Goal: Contribute content

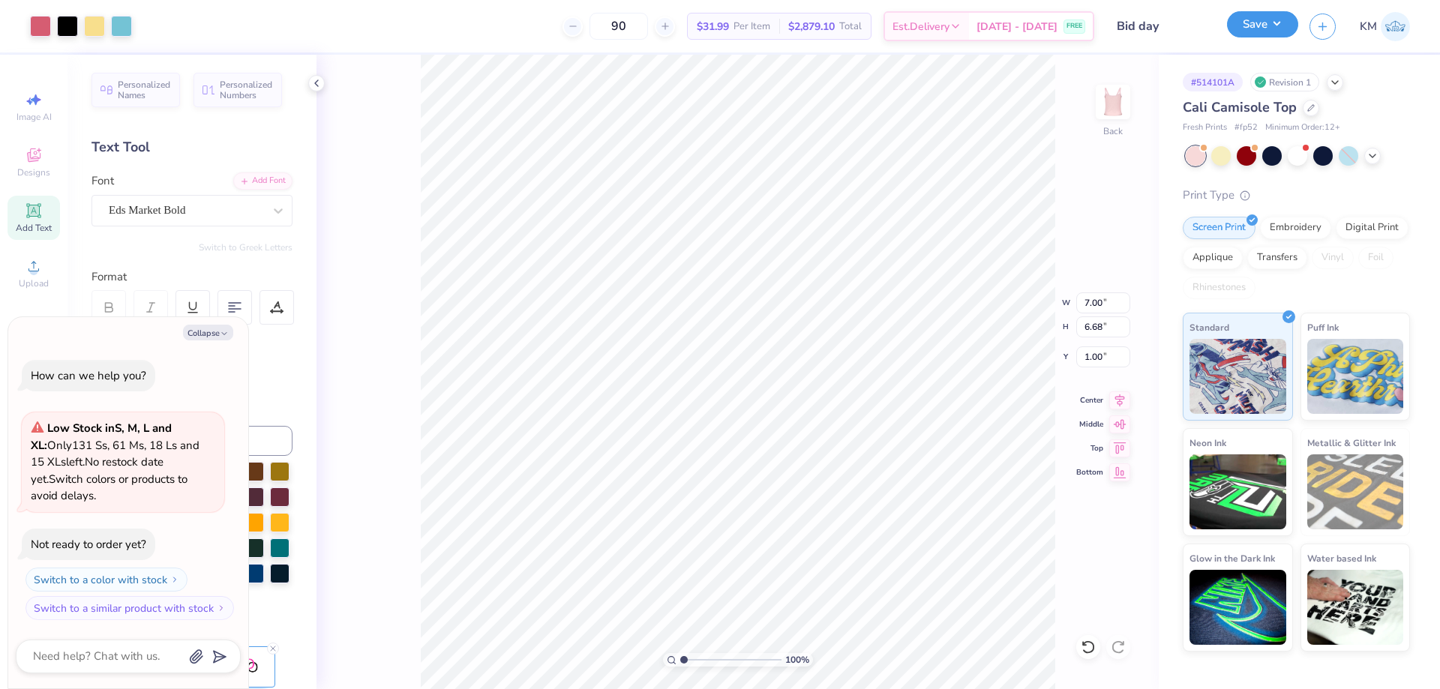
click at [1285, 19] on button "Save" at bounding box center [1262, 24] width 71 height 26
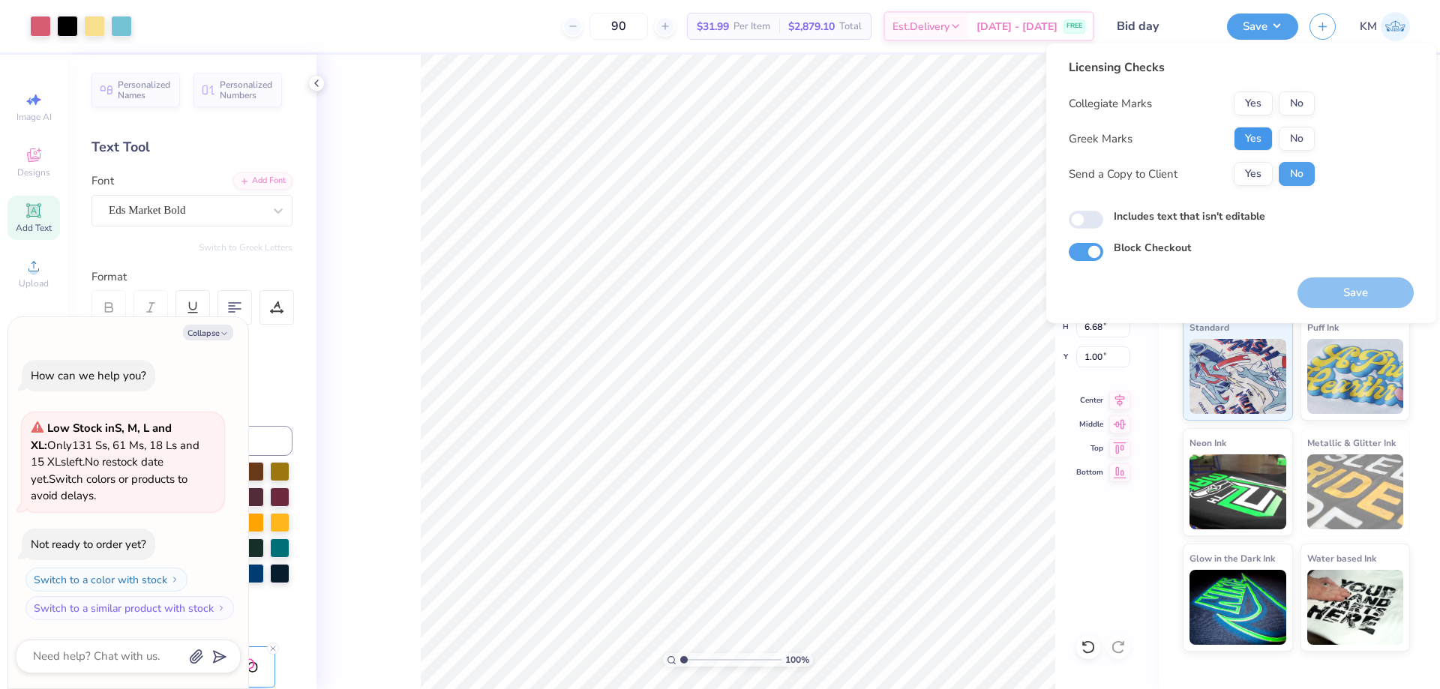
click at [1253, 138] on button "Yes" at bounding box center [1253, 139] width 39 height 24
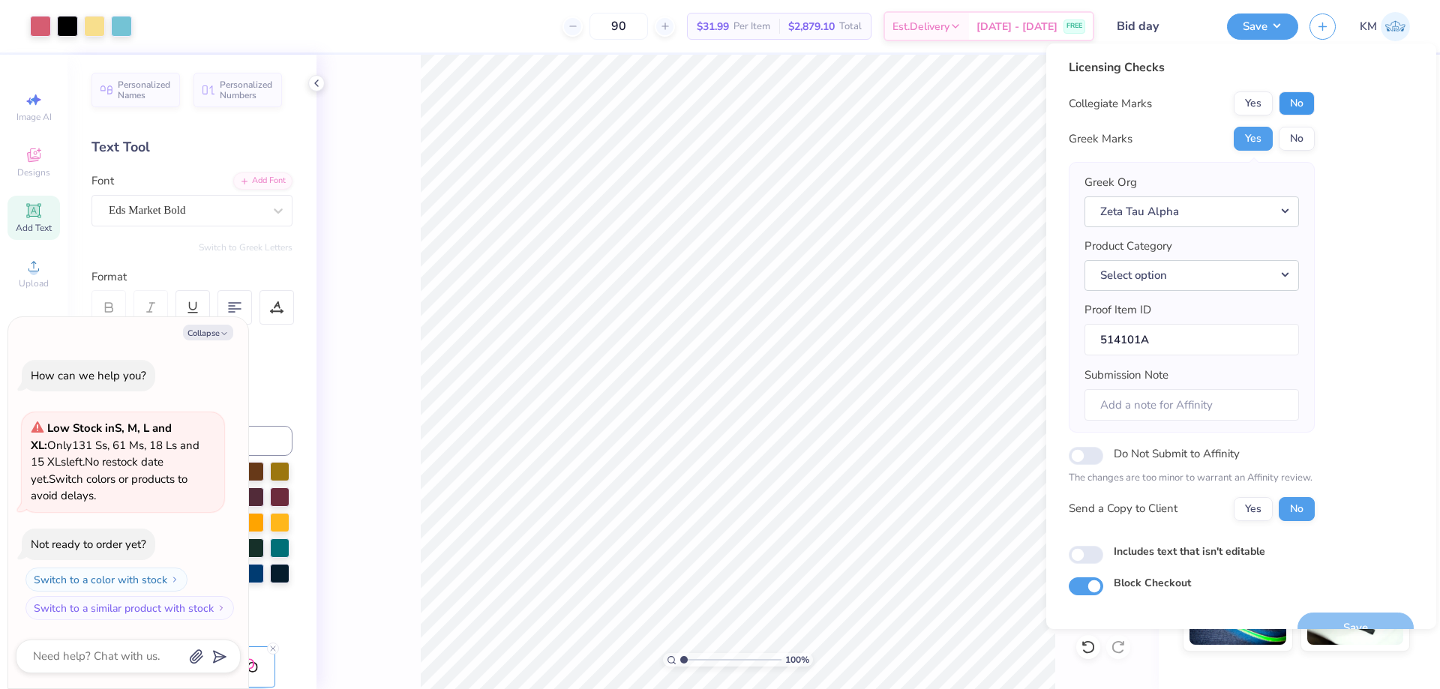
click at [1301, 107] on button "No" at bounding box center [1297, 103] width 36 height 24
type textarea "x"
click at [1237, 273] on button "Select option" at bounding box center [1191, 275] width 214 height 31
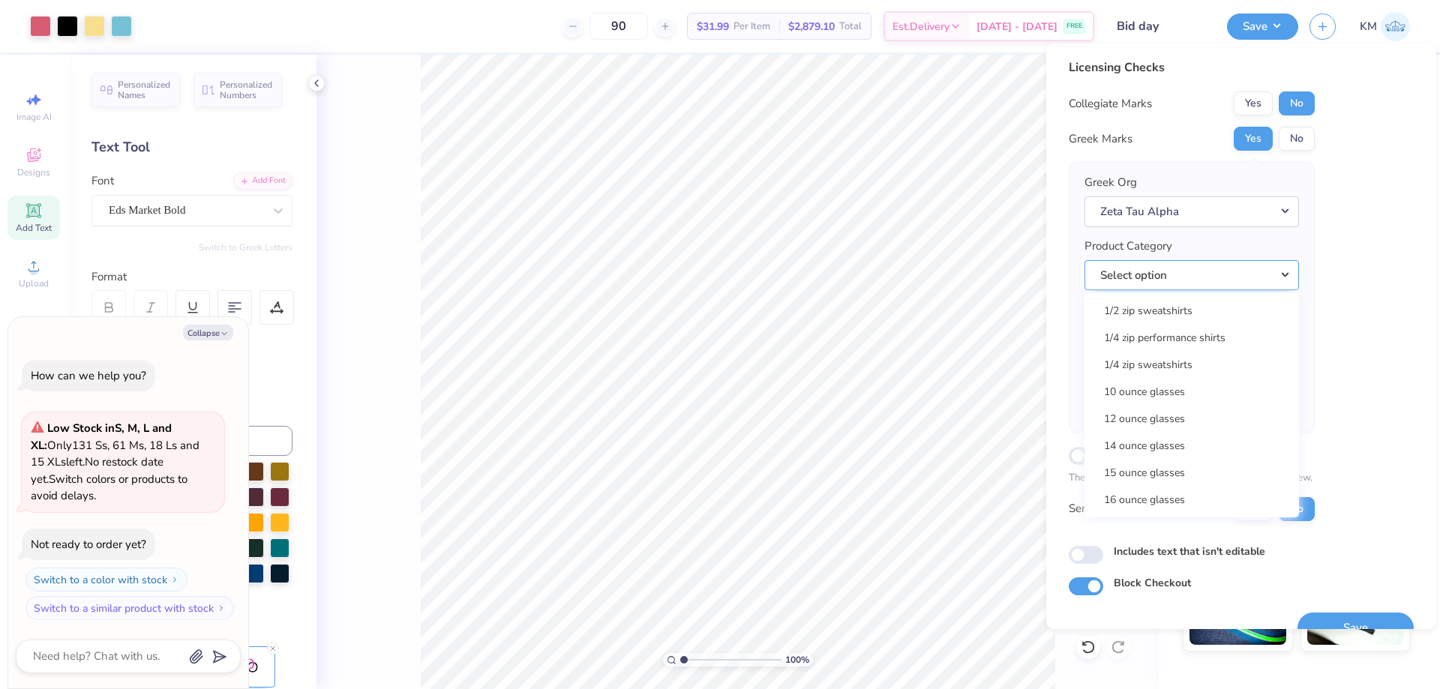
click at [1219, 276] on button "Select option" at bounding box center [1191, 275] width 214 height 31
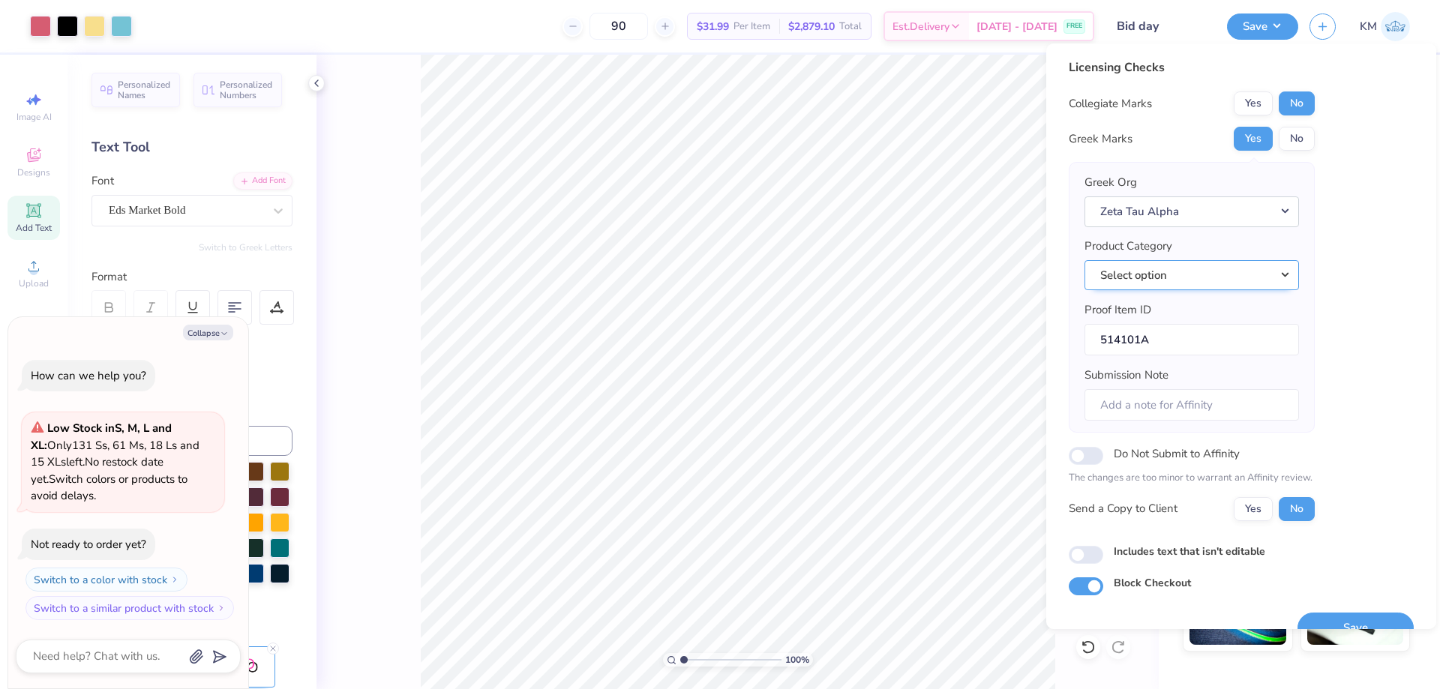
click at [1217, 274] on button "Select option" at bounding box center [1191, 275] width 214 height 31
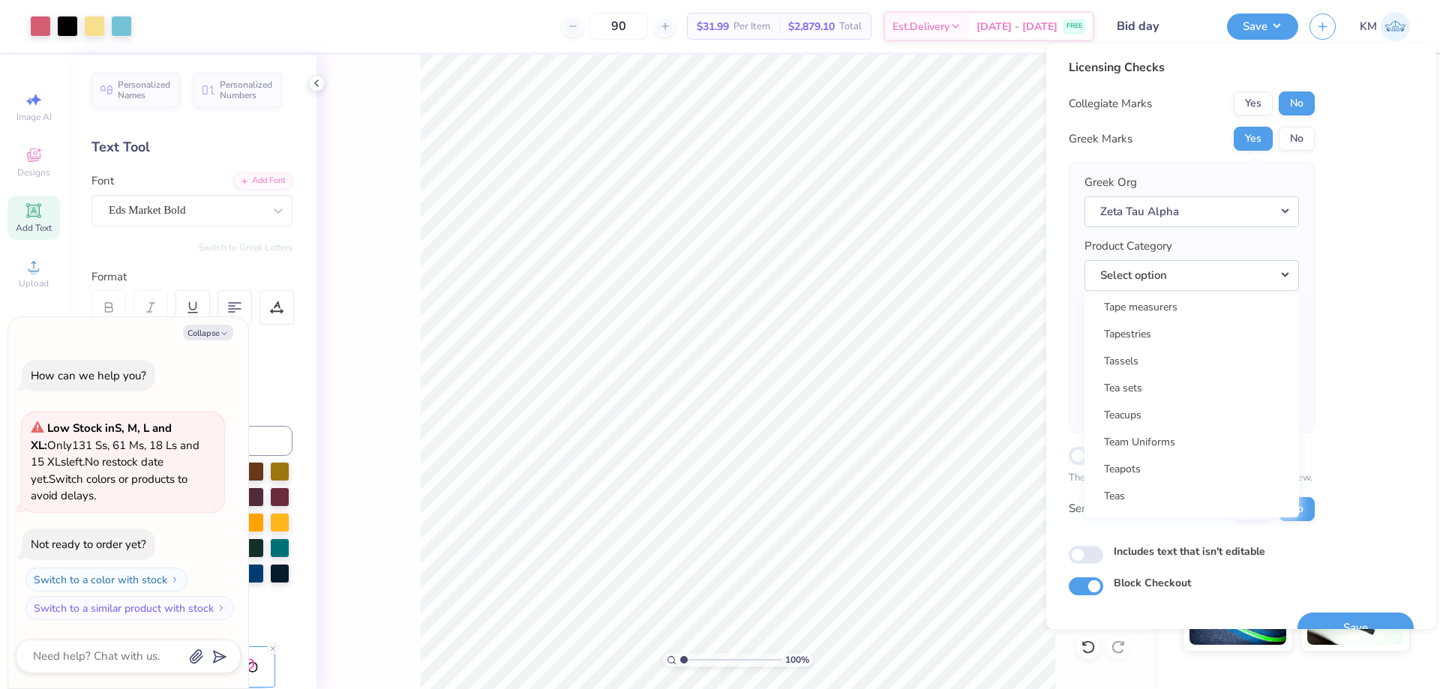
scroll to position [24177, 0]
click at [1196, 396] on link "Tank tops" at bounding box center [1191, 403] width 202 height 25
drag, startPoint x: 1248, startPoint y: 509, endPoint x: 1321, endPoint y: 511, distance: 73.5
click at [1248, 508] on button "Yes" at bounding box center [1253, 509] width 39 height 24
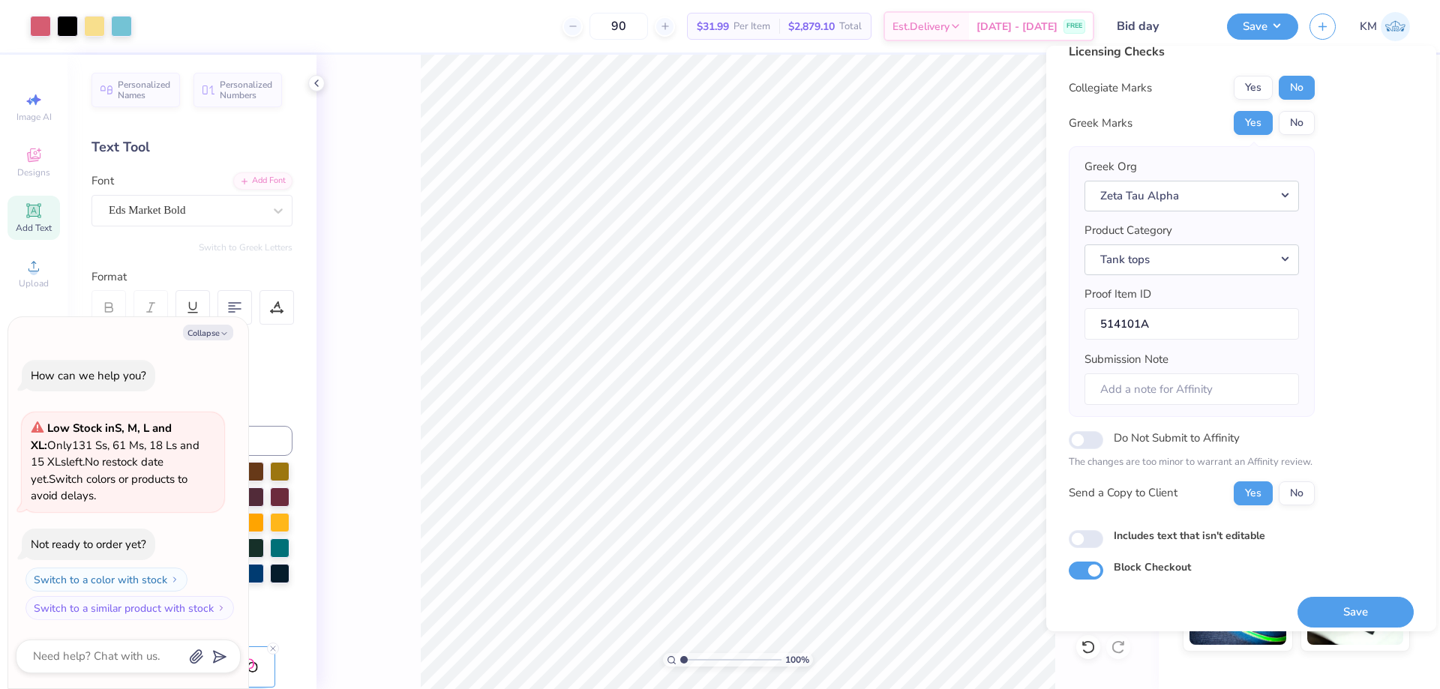
scroll to position [28, 0]
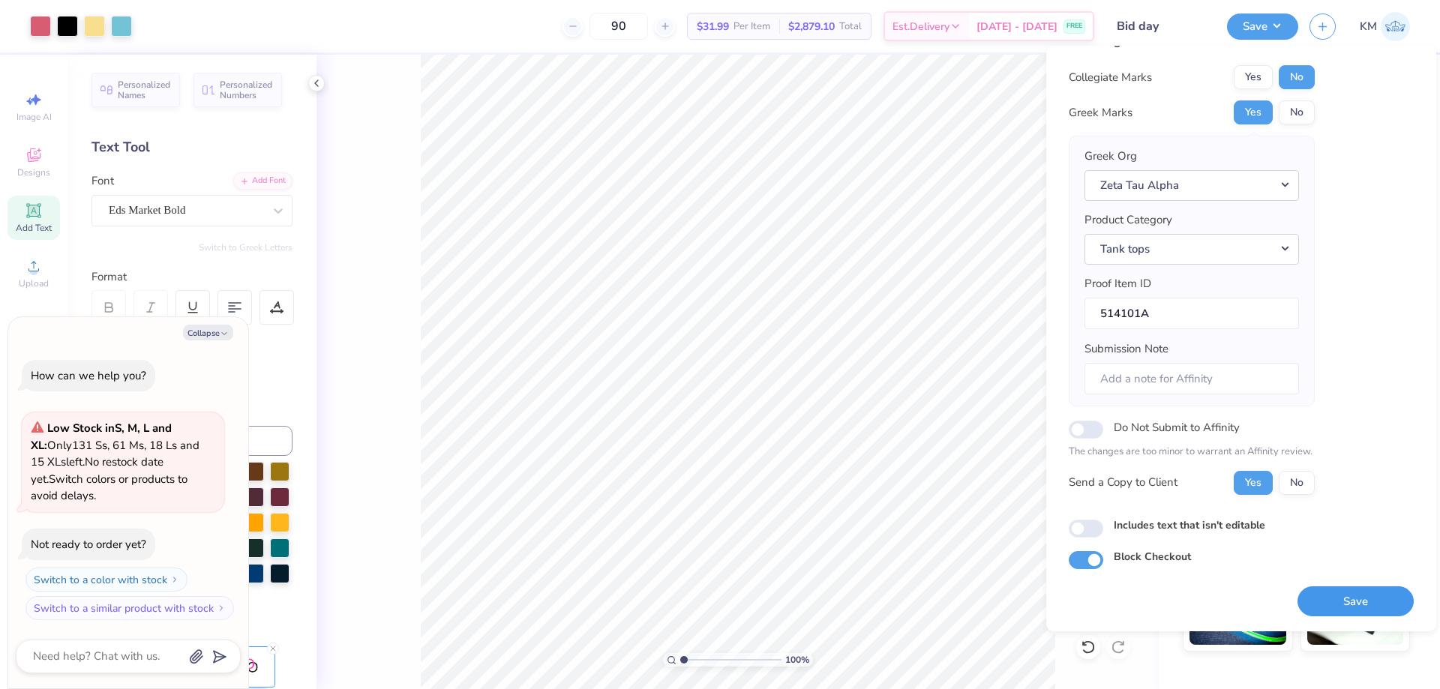
click at [1336, 605] on button "Save" at bounding box center [1355, 601] width 116 height 31
type textarea "x"
